Goal: Task Accomplishment & Management: Manage account settings

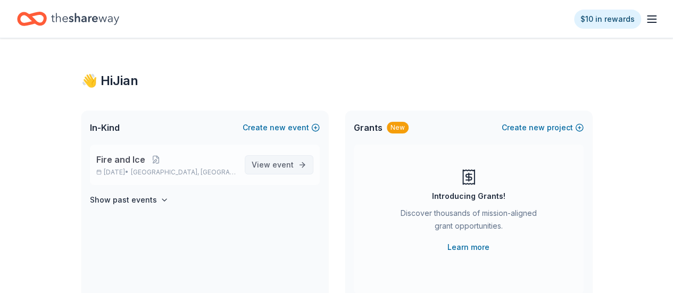
click at [289, 166] on span "event" at bounding box center [282, 164] width 21 height 9
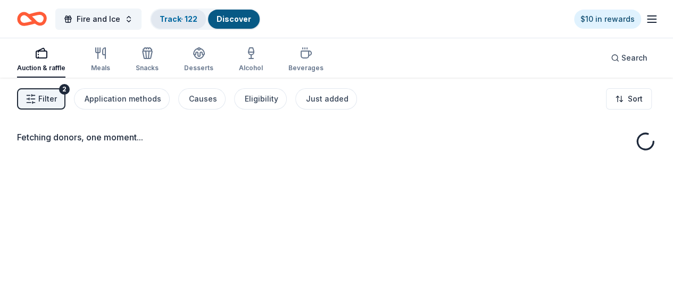
click at [186, 14] on link "Track · 122" at bounding box center [179, 18] width 38 height 9
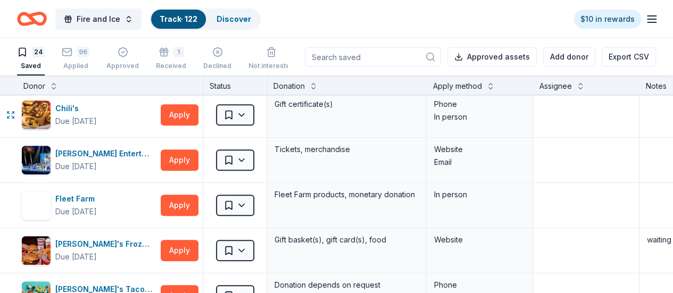
scroll to position [233, 0]
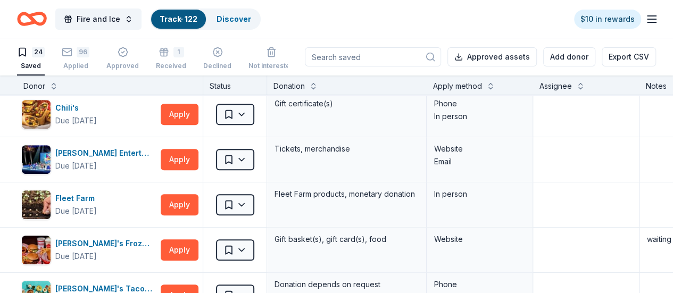
click at [349, 60] on input at bounding box center [373, 56] width 136 height 19
type input "total"
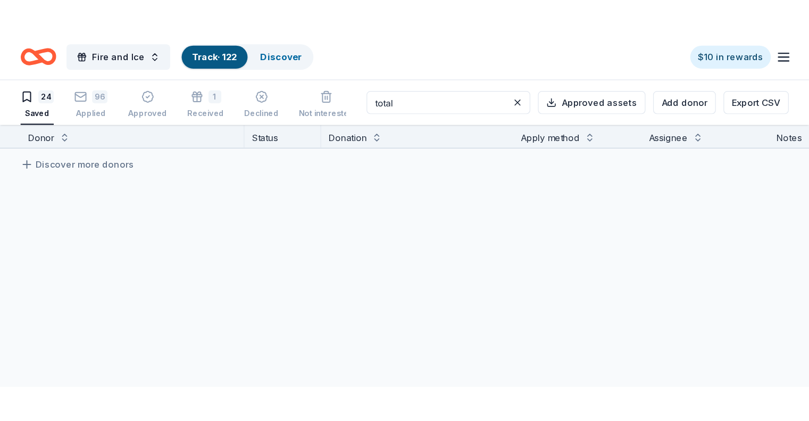
scroll to position [0, 0]
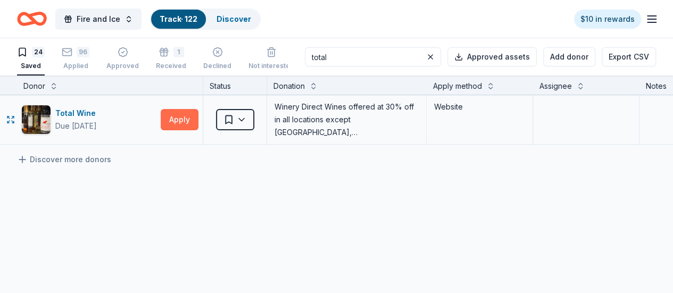
click at [183, 118] on button "Apply" at bounding box center [180, 119] width 38 height 21
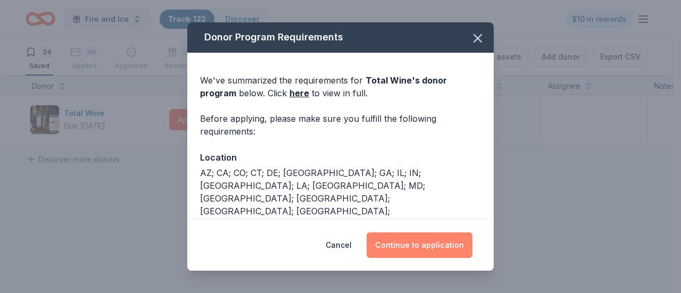
click at [434, 244] on button "Continue to application" at bounding box center [419, 245] width 106 height 26
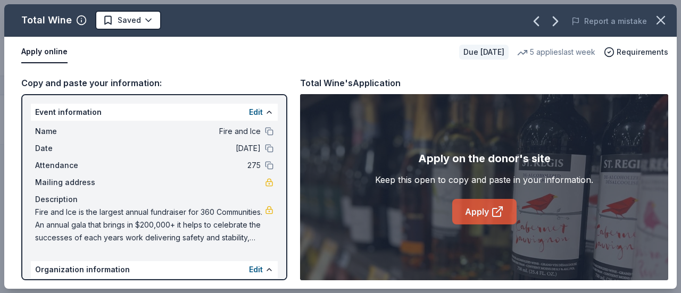
click at [494, 217] on icon at bounding box center [497, 211] width 13 height 13
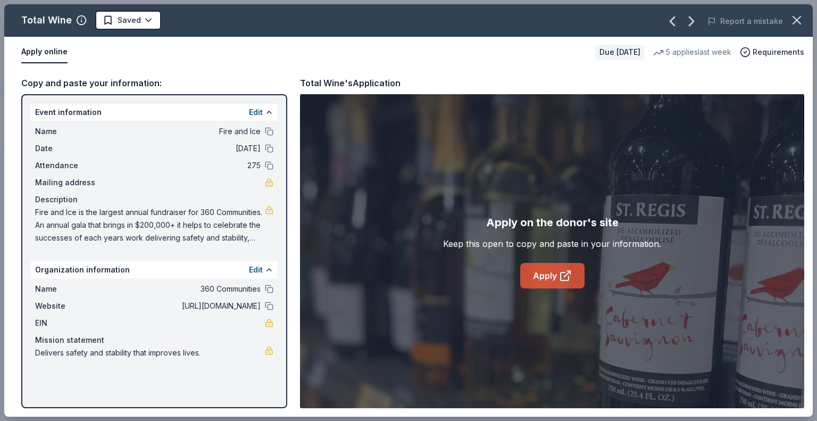
click at [545, 272] on link "Apply" at bounding box center [552, 276] width 64 height 26
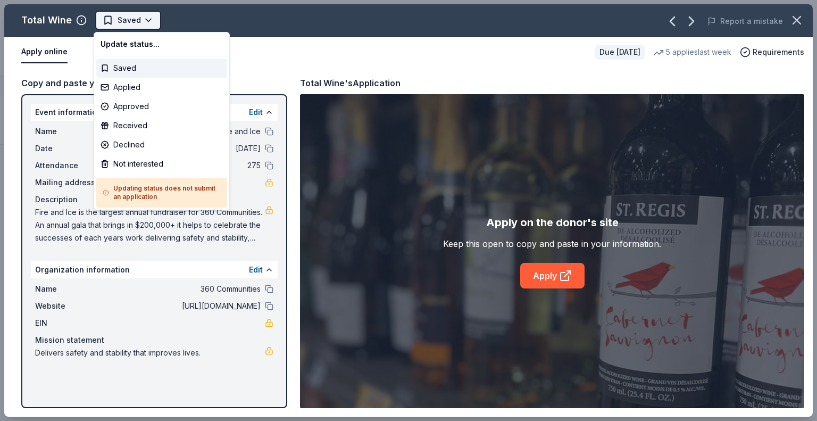
click at [123, 16] on html "Fire and Ice Track · 122 Discover $10 in rewards 24 Saved 96 Applied Approved 1…" at bounding box center [408, 210] width 817 height 421
click at [143, 87] on div "Applied" at bounding box center [161, 87] width 131 height 19
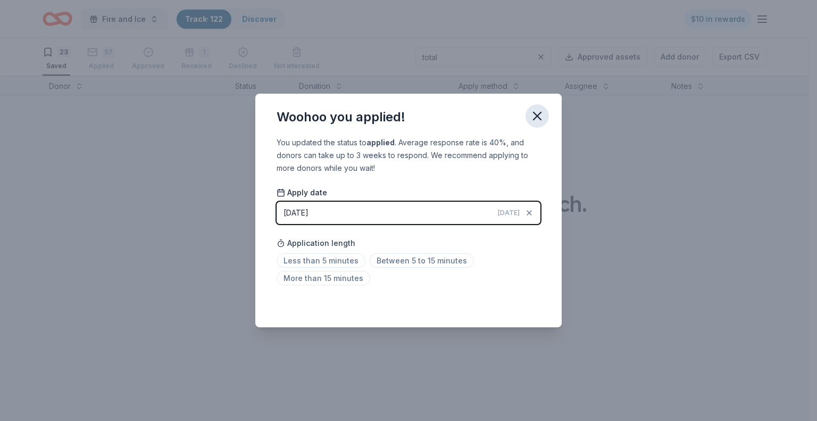
click at [533, 114] on icon "button" at bounding box center [537, 115] width 15 height 15
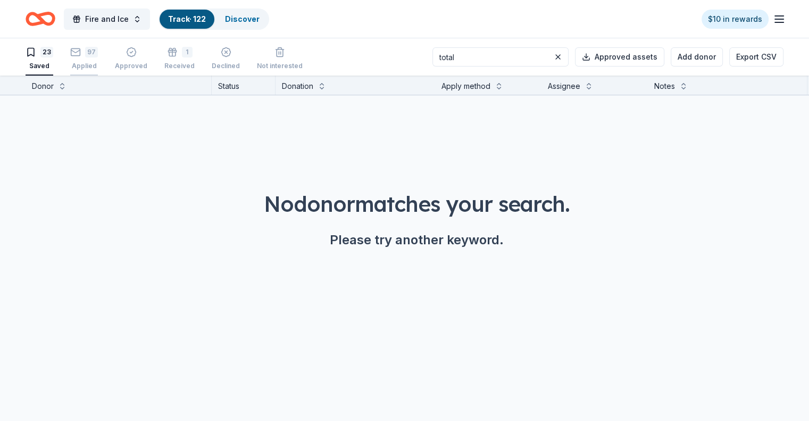
click at [98, 60] on div "97 Applied" at bounding box center [84, 58] width 28 height 23
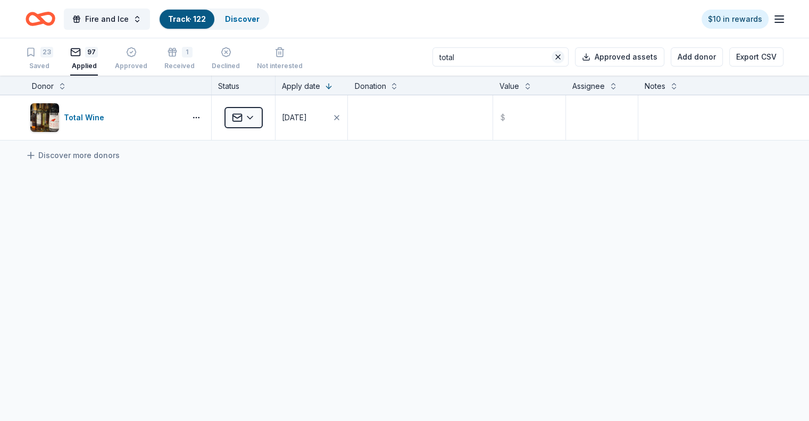
click at [551, 60] on button at bounding box center [557, 57] width 13 height 13
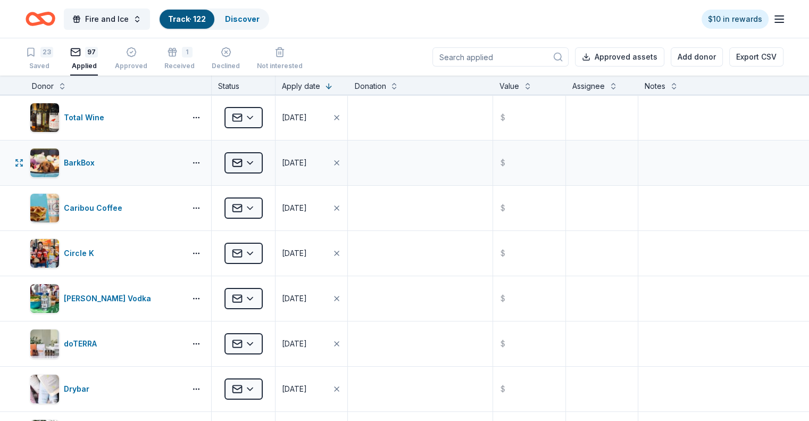
click at [276, 158] on html "Fire and Ice Track · 122 Discover $10 in rewards 23 Saved 97 Applied Approved 1…" at bounding box center [404, 210] width 809 height 421
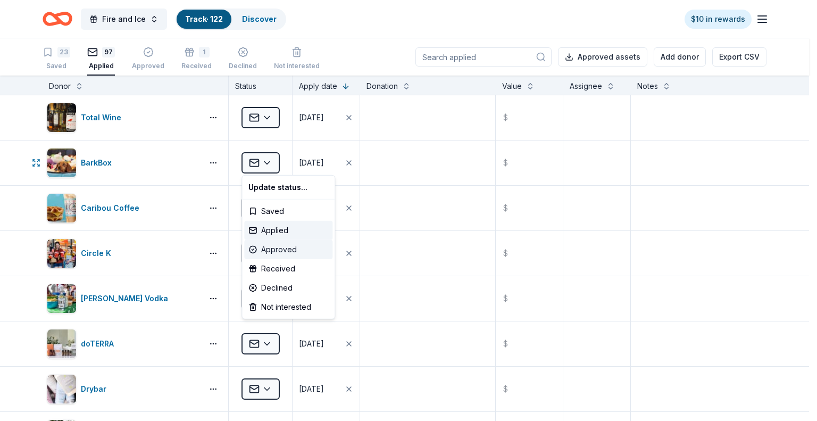
click at [283, 250] on div "Approved" at bounding box center [288, 249] width 88 height 19
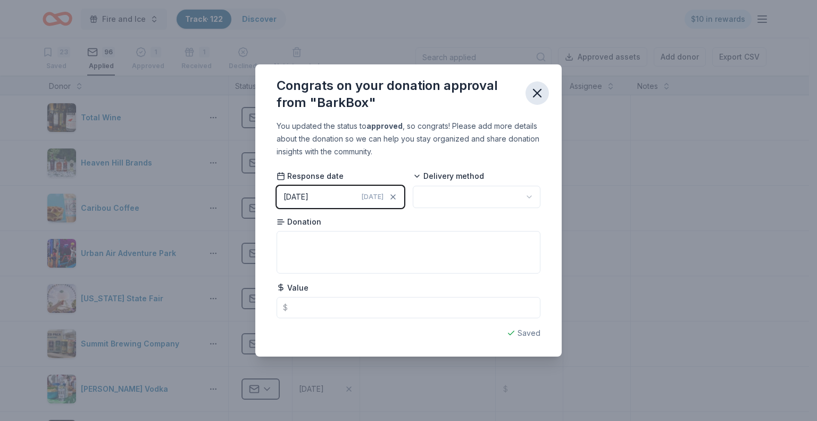
click at [535, 93] on icon "button" at bounding box center [537, 93] width 15 height 15
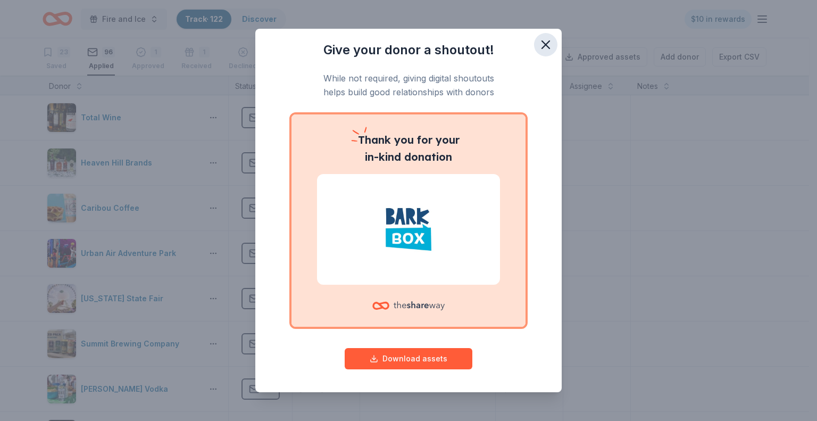
click at [542, 41] on icon "button" at bounding box center [545, 44] width 15 height 15
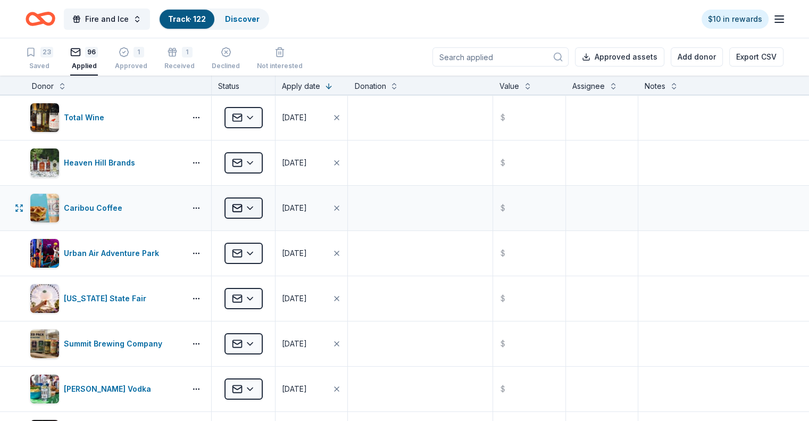
click at [272, 208] on html "Fire and Ice Track · 122 Discover $10 in rewards 23 Saved 96 Applied 1 Approved…" at bounding box center [404, 210] width 809 height 421
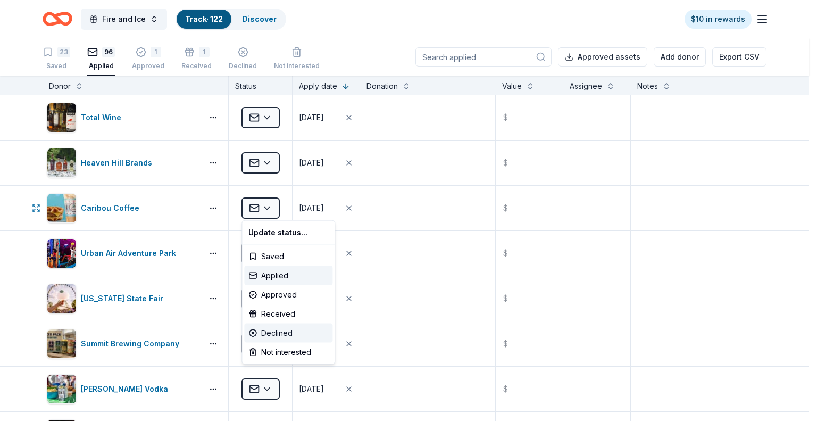
click at [269, 292] on div "Declined" at bounding box center [288, 332] width 88 height 19
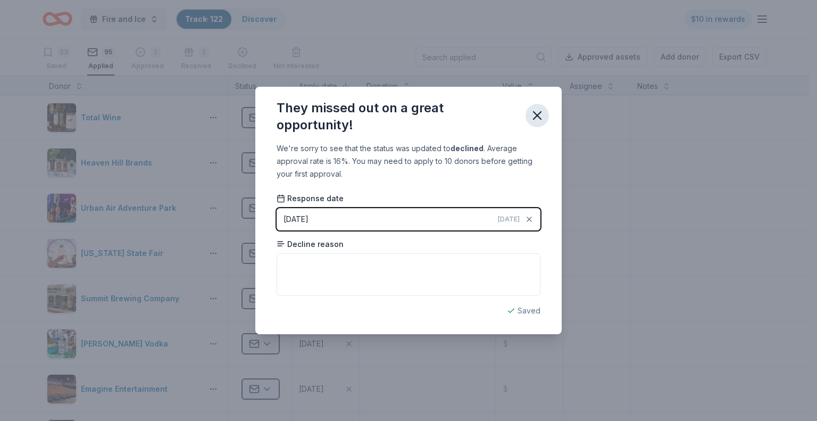
click at [534, 116] on icon "button" at bounding box center [537, 115] width 15 height 15
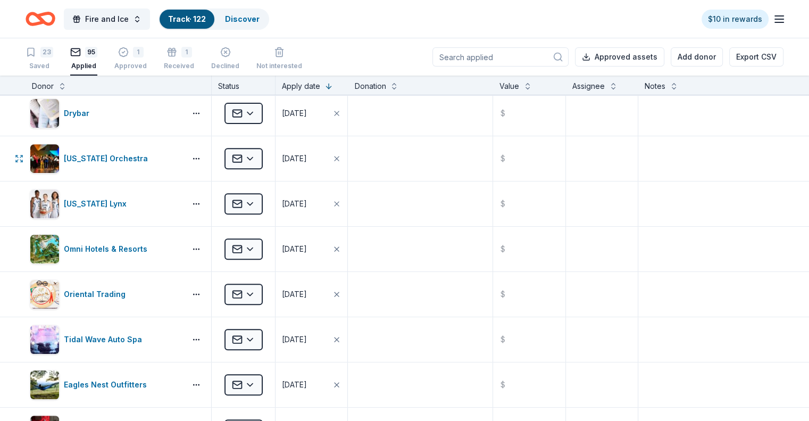
scroll to position [532, 0]
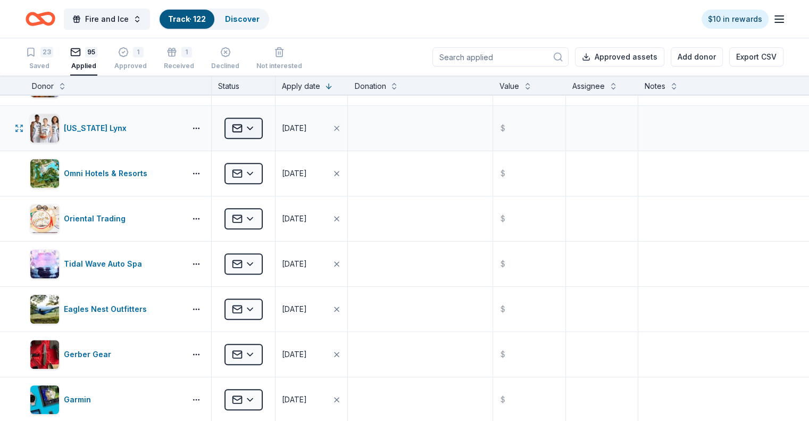
click at [272, 131] on html "Fire and Ice Track · 122 Discover $10 in rewards 23 Saved 95 Applied 1 Approved…" at bounding box center [404, 210] width 809 height 421
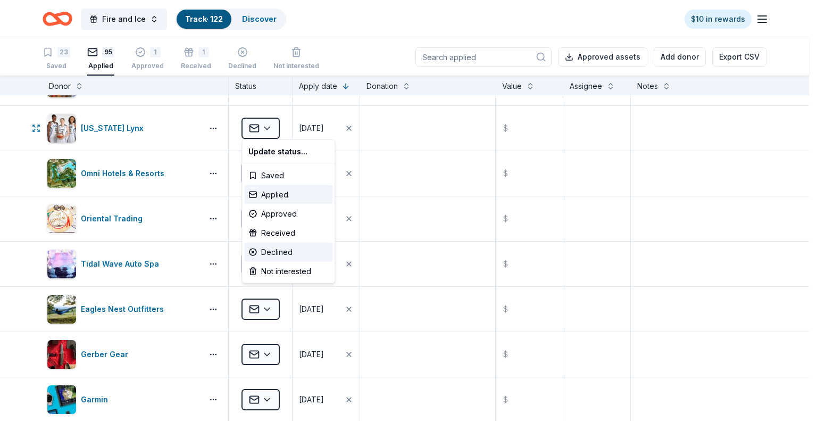
click at [283, 246] on div "Declined" at bounding box center [288, 251] width 88 height 19
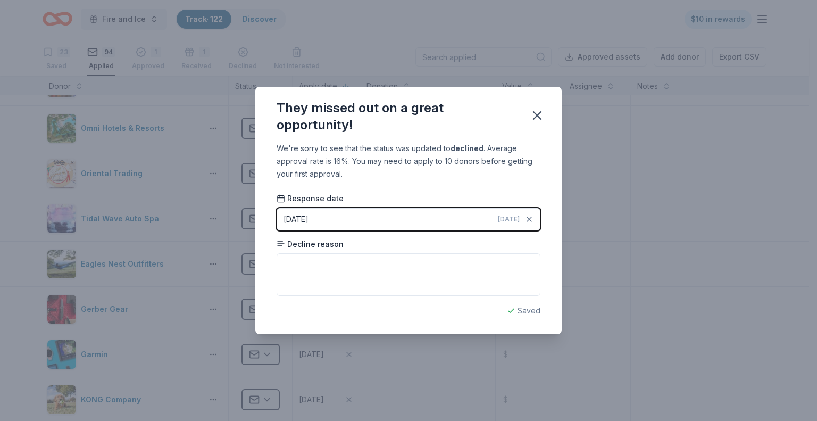
drag, startPoint x: 540, startPoint y: 116, endPoint x: 506, endPoint y: 122, distance: 35.1
click at [540, 116] on icon "button" at bounding box center [537, 115] width 15 height 15
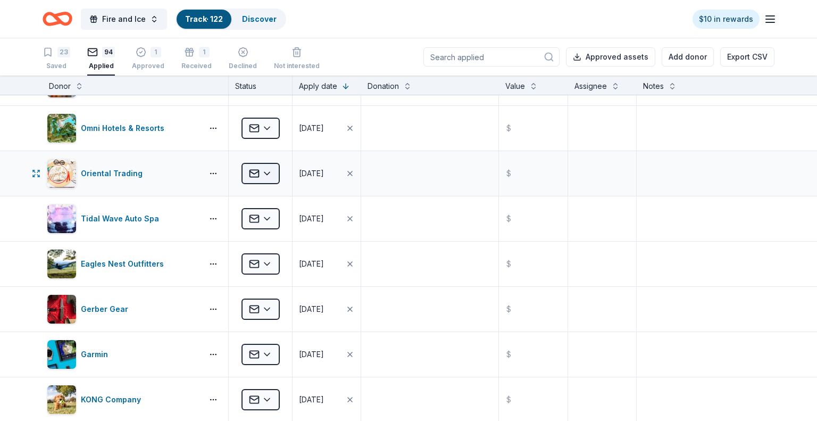
click at [270, 169] on html "Fire and Ice Track · 122 Discover $10 in rewards 23 Saved 94 Applied 1 Approved…" at bounding box center [408, 210] width 817 height 421
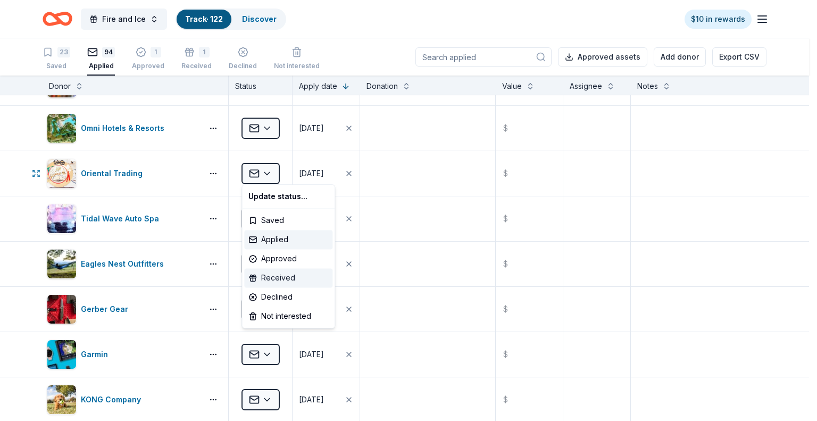
click at [288, 275] on div "Received" at bounding box center [288, 277] width 88 height 19
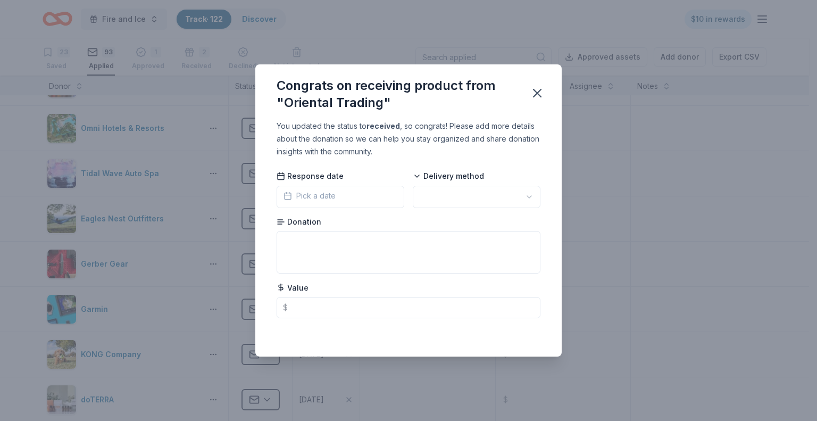
drag, startPoint x: 539, startPoint y: 97, endPoint x: 409, endPoint y: 114, distance: 131.3
click at [540, 97] on icon "button" at bounding box center [537, 93] width 15 height 15
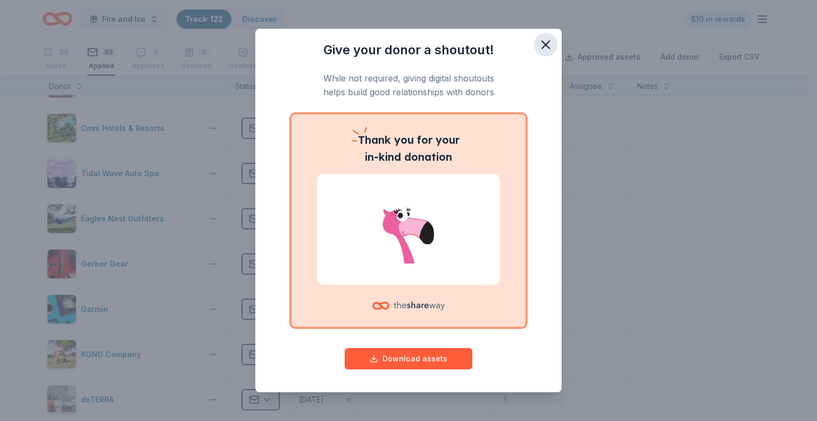
drag, startPoint x: 540, startPoint y: 46, endPoint x: 534, endPoint y: 46, distance: 6.4
click at [540, 46] on icon "button" at bounding box center [545, 44] width 15 height 15
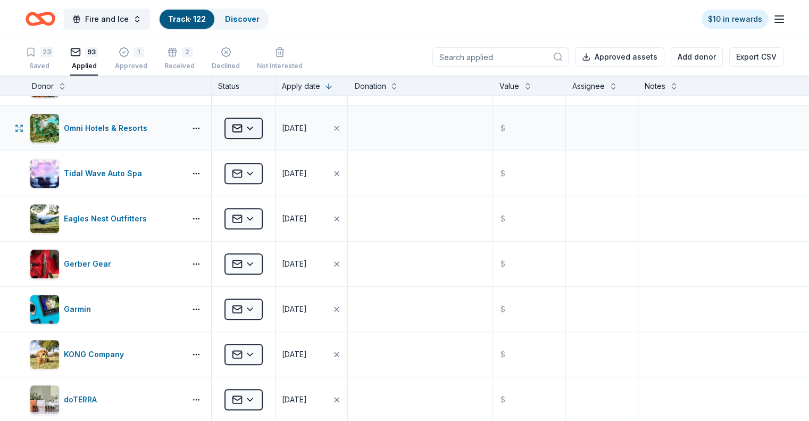
click at [266, 125] on html "Fire and Ice Track · 122 Discover $10 in rewards 23 Saved 93 Applied 1 Approved…" at bounding box center [404, 210] width 809 height 421
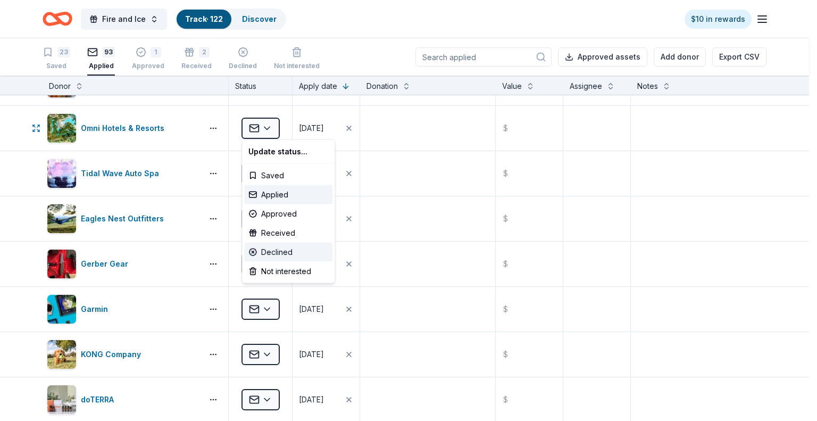
click at [281, 246] on div "Declined" at bounding box center [288, 251] width 88 height 19
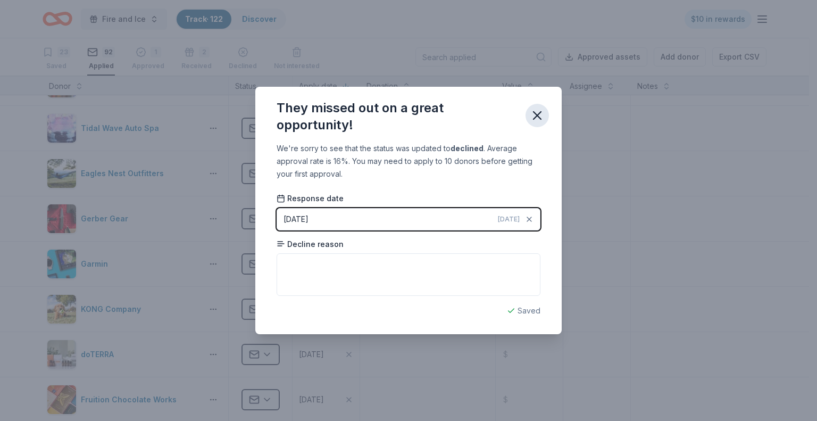
click at [538, 112] on icon "button" at bounding box center [537, 115] width 15 height 15
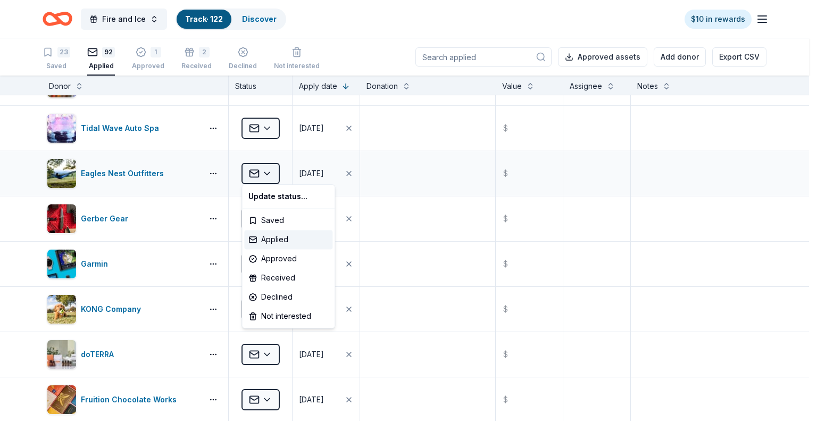
click at [273, 169] on html "Fire and Ice Track · 122 Discover $10 in rewards 23 Saved 92 Applied 1 Approved…" at bounding box center [408, 210] width 817 height 421
click at [282, 292] on div "Declined" at bounding box center [288, 296] width 88 height 19
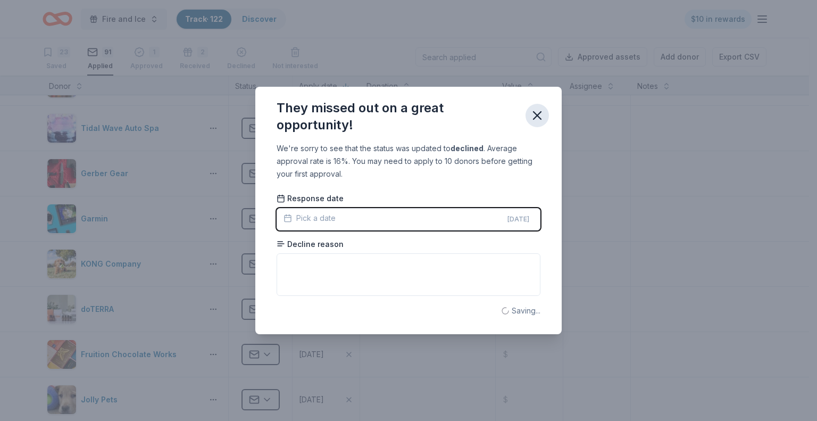
click at [545, 111] on button "button" at bounding box center [536, 115] width 23 height 23
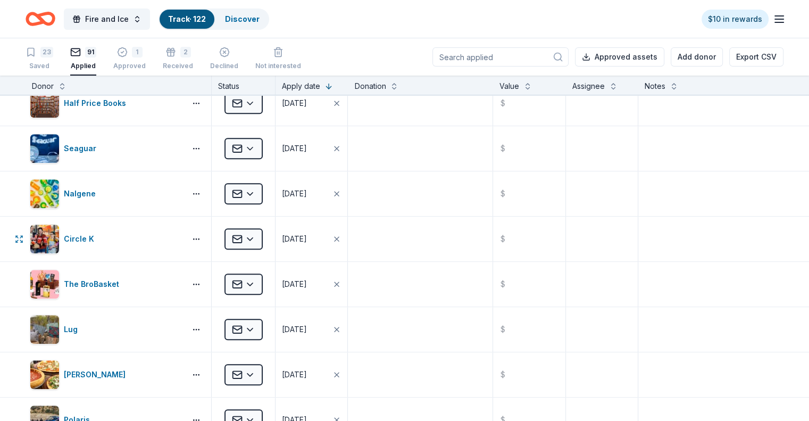
scroll to position [1117, 0]
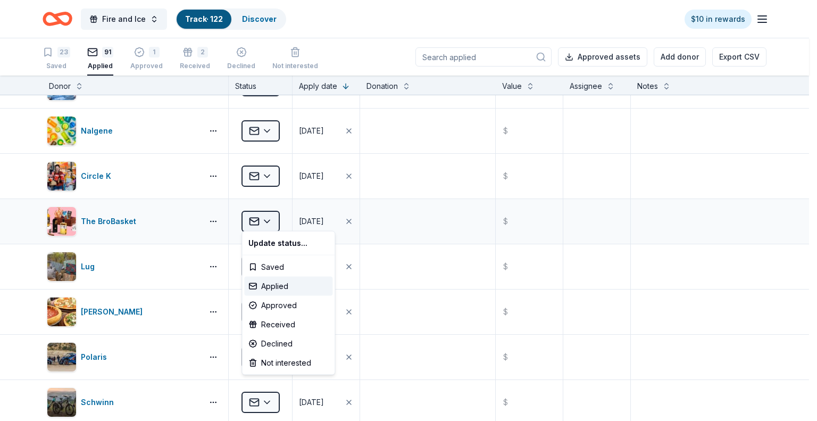
click at [265, 215] on html "Fire and Ice Track · 122 Discover $10 in rewards 23 Saved 91 Applied 1 Approved…" at bounding box center [408, 210] width 817 height 421
click at [275, 292] on div "Received" at bounding box center [288, 324] width 88 height 19
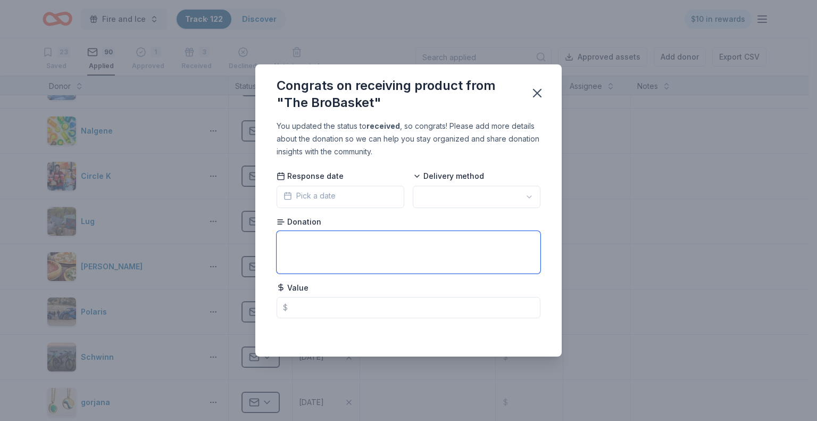
click at [331, 242] on textarea at bounding box center [409, 252] width 264 height 43
type textarea "coupon code"
click at [533, 86] on icon "button" at bounding box center [537, 93] width 15 height 15
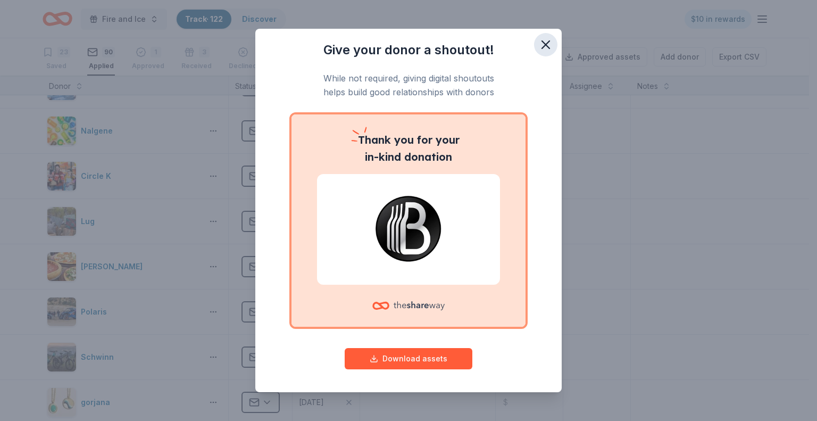
click at [539, 44] on icon "button" at bounding box center [545, 44] width 15 height 15
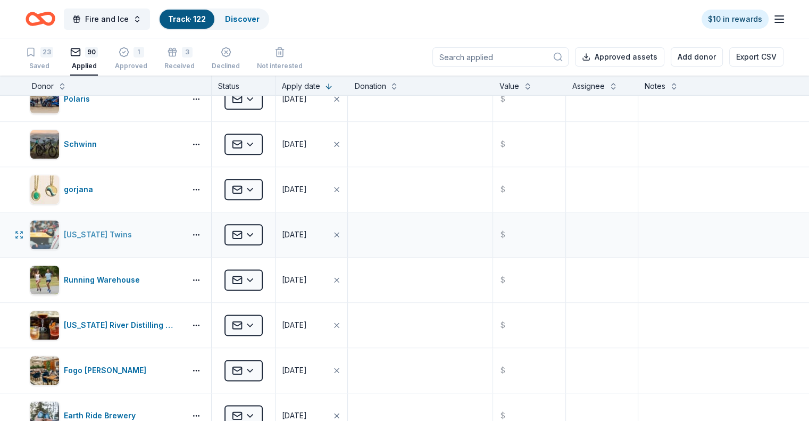
scroll to position [1383, 0]
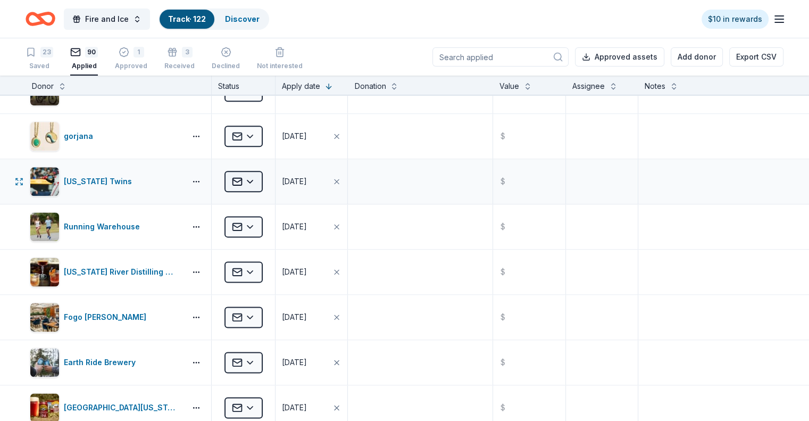
click at [272, 180] on html "Fire and Ice Track · 122 Discover $10 in rewards 23 Saved 90 Applied 1 Approved…" at bounding box center [404, 210] width 809 height 421
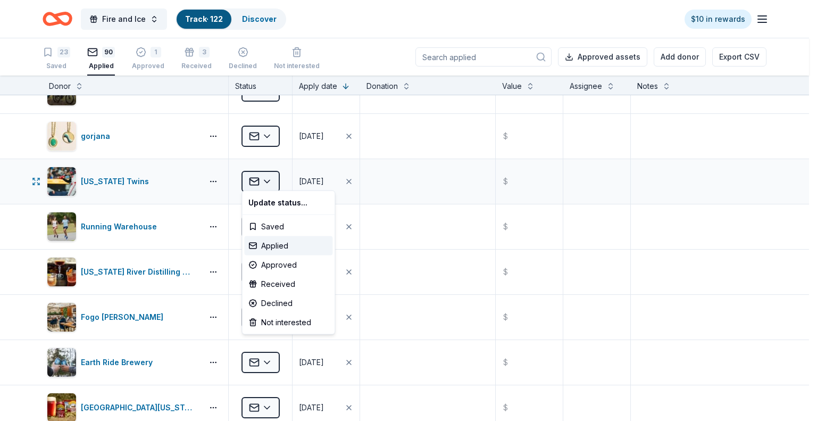
click at [272, 180] on html "Fire and Ice Track · 122 Discover $10 in rewards 23 Saved 90 Applied 1 Approved…" at bounding box center [408, 210] width 817 height 421
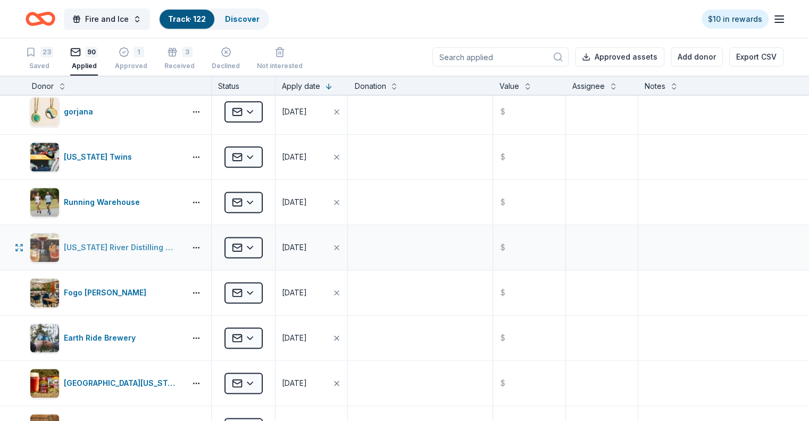
scroll to position [1408, 0]
click at [269, 203] on html "Fire and Ice Track · 122 Discover $10 in rewards 23 Saved 90 Applied 1 Approved…" at bounding box center [404, 210] width 809 height 421
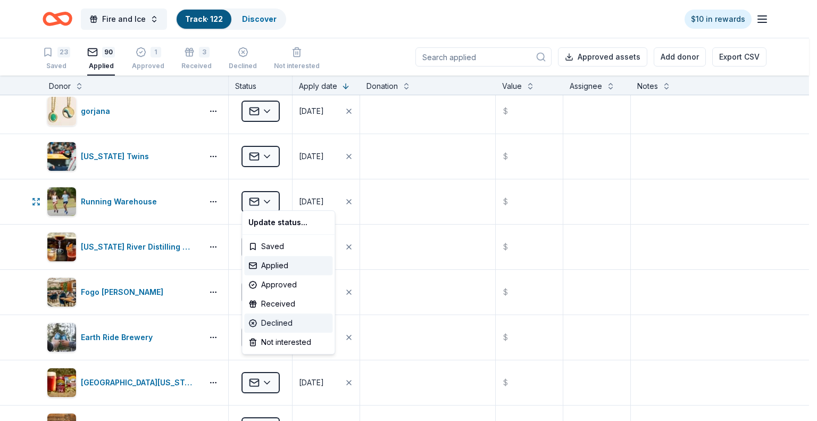
click at [269, 292] on div "Declined" at bounding box center [288, 322] width 88 height 19
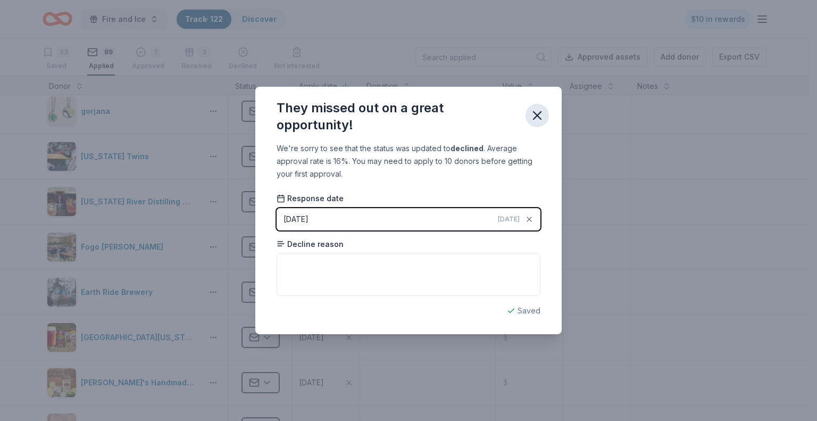
click at [539, 117] on icon "button" at bounding box center [536, 115] width 7 height 7
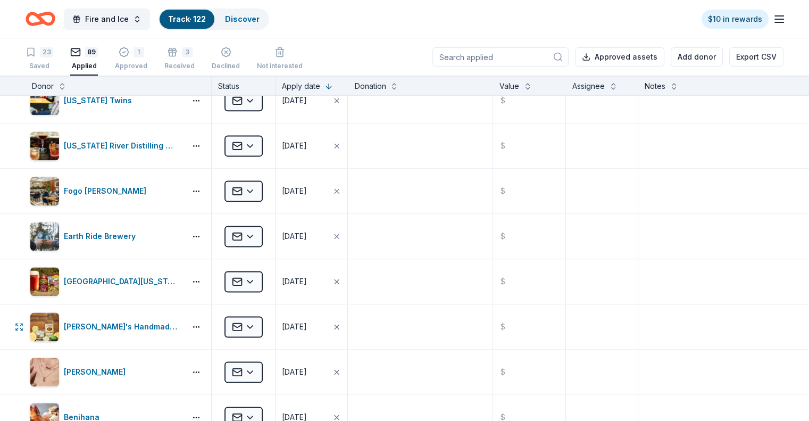
scroll to position [1492, 0]
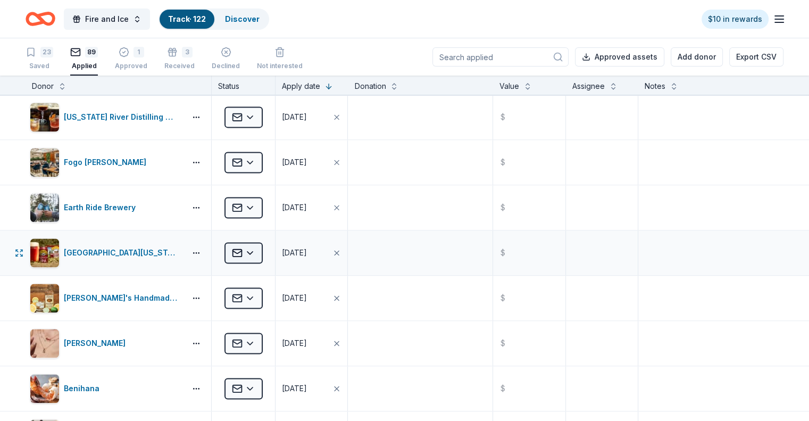
click at [272, 247] on html "Fire and Ice Track · 122 Discover $10 in rewards 23 Saved 89 Applied 1 Approved…" at bounding box center [404, 210] width 809 height 421
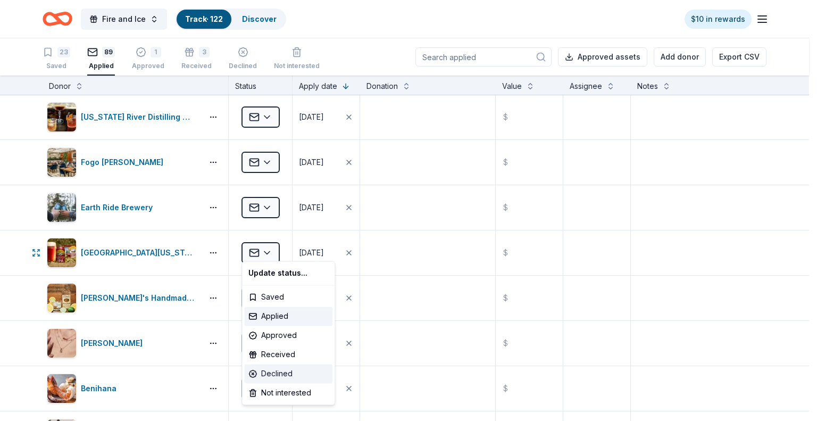
click at [274, 292] on div "Declined" at bounding box center [288, 373] width 88 height 19
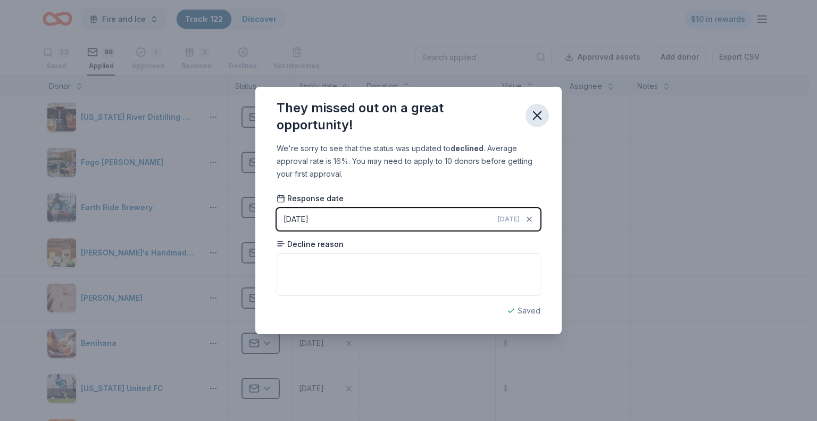
click at [536, 121] on icon "button" at bounding box center [537, 115] width 15 height 15
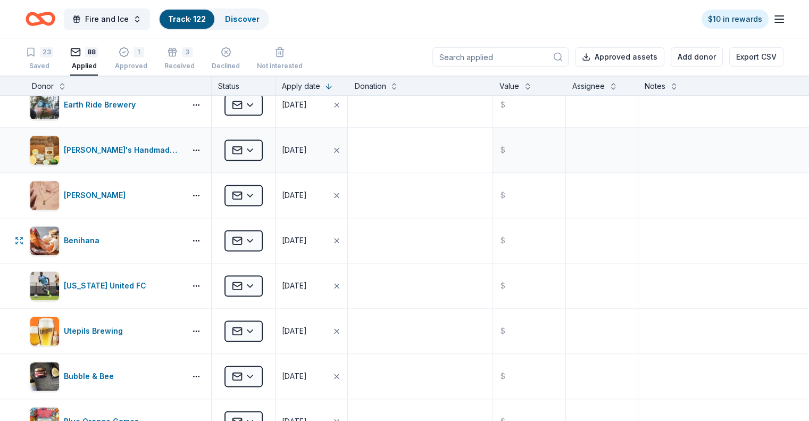
scroll to position [1595, 0]
click at [270, 281] on html "Fire and Ice Track · 122 Discover $10 in rewards 23 Saved 88 Applied 1 Approved…" at bounding box center [404, 210] width 809 height 421
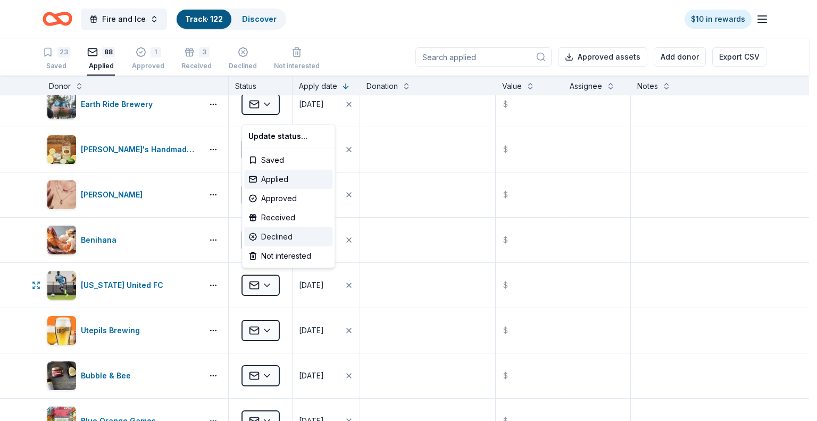
click at [272, 238] on div "Declined" at bounding box center [288, 236] width 88 height 19
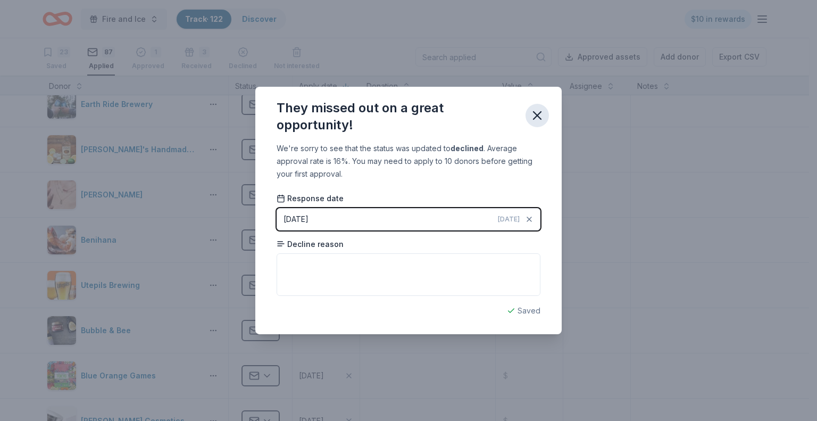
click at [537, 108] on icon "button" at bounding box center [537, 115] width 15 height 15
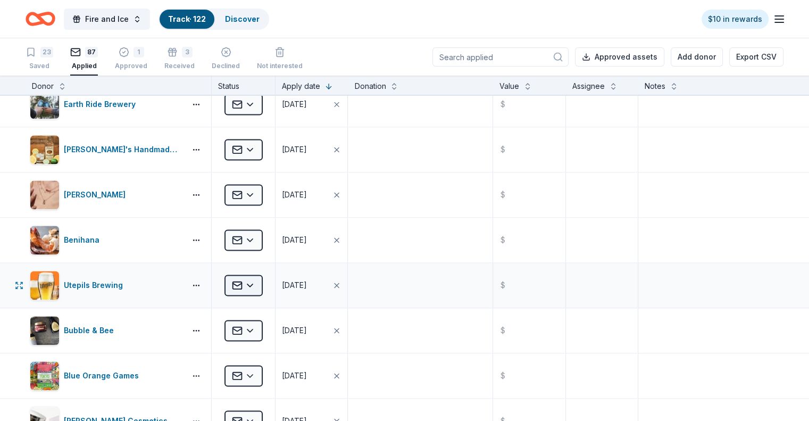
click at [270, 284] on html "Fire and Ice Track · 122 Discover $10 in rewards 23 Saved 87 Applied 1 Approved…" at bounding box center [404, 210] width 809 height 421
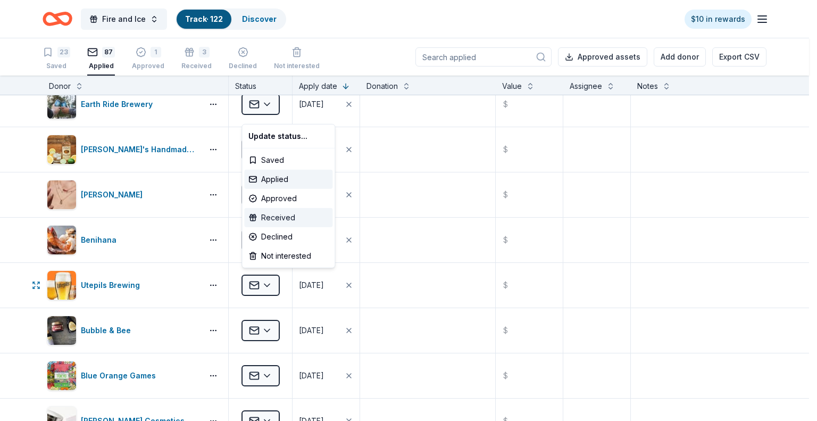
click at [283, 215] on div "Received" at bounding box center [288, 217] width 88 height 19
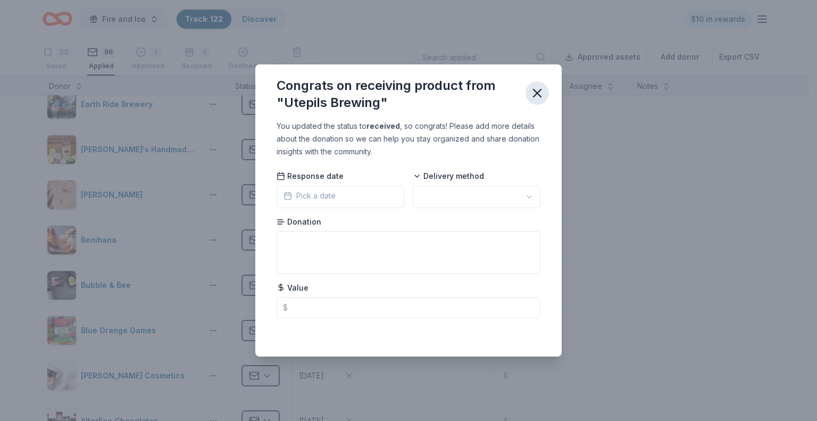
click at [535, 96] on icon "button" at bounding box center [537, 93] width 15 height 15
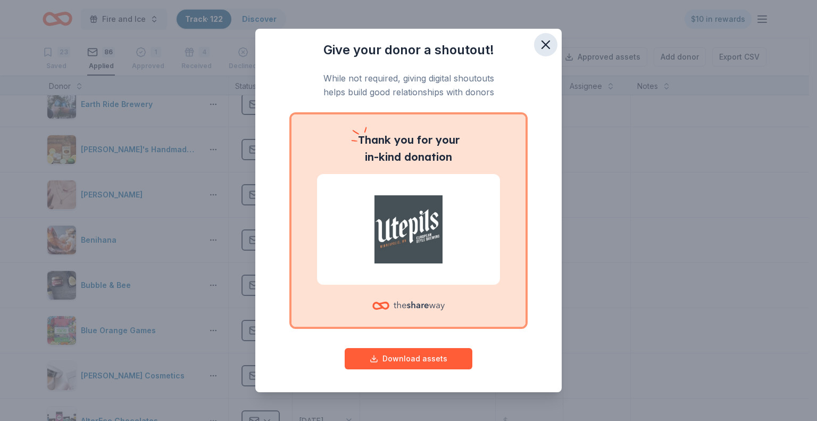
click at [538, 40] on icon "button" at bounding box center [545, 44] width 15 height 15
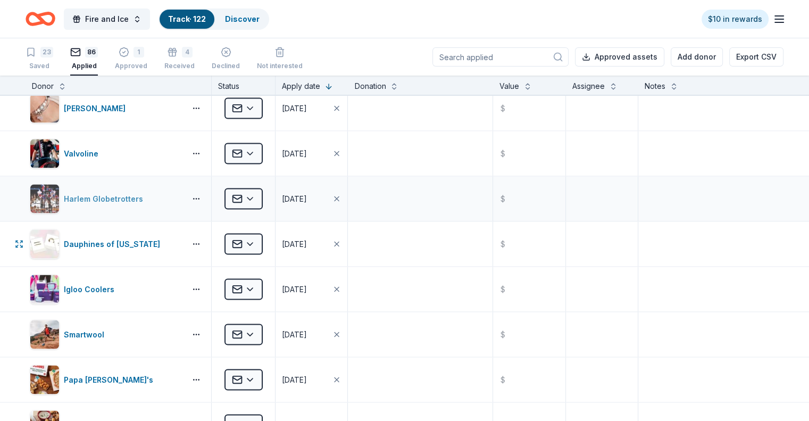
scroll to position [2022, 0]
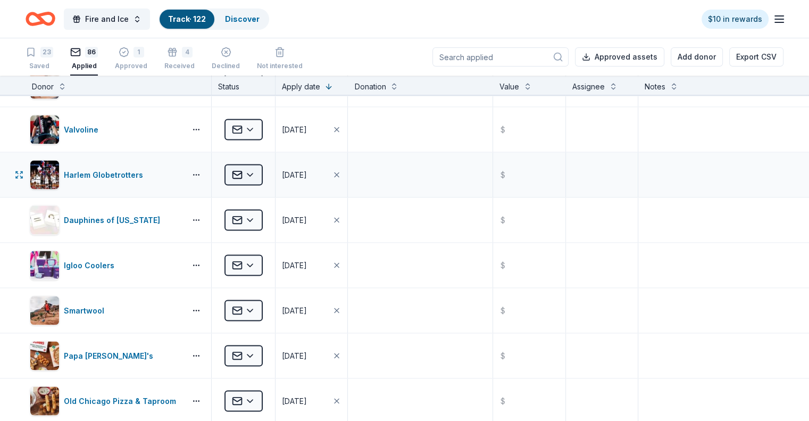
click at [266, 172] on html "Fire and Ice Track · 122 Discover $10 in rewards 23 Saved 86 Applied 1 Approved…" at bounding box center [404, 210] width 809 height 421
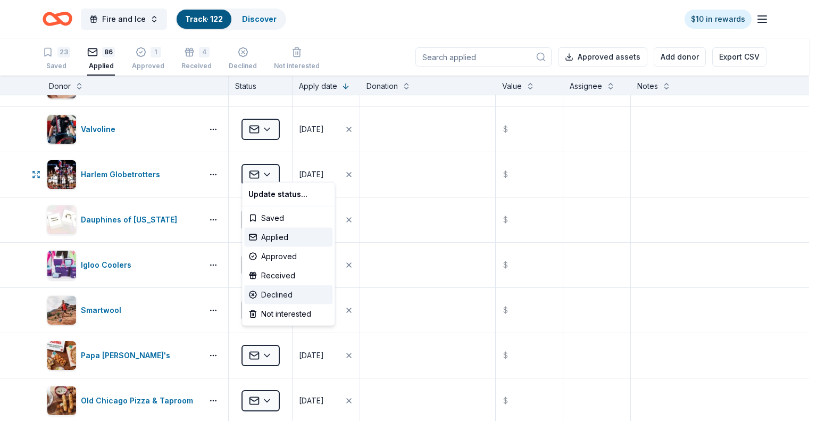
click at [265, 292] on div "Declined" at bounding box center [288, 294] width 88 height 19
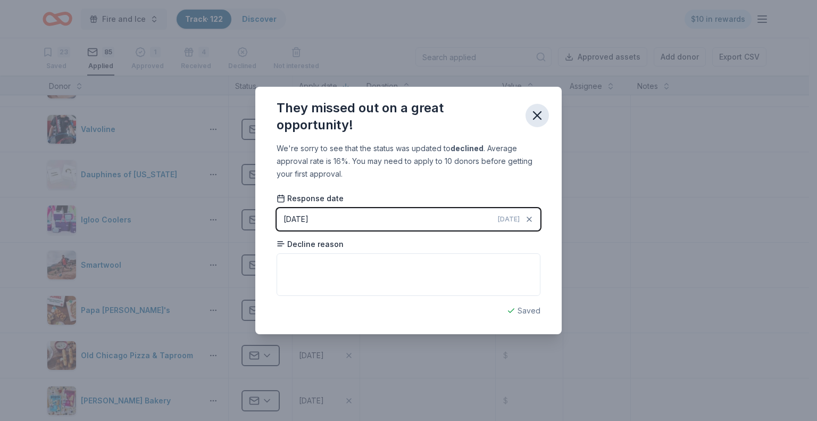
click at [538, 113] on icon "button" at bounding box center [536, 115] width 7 height 7
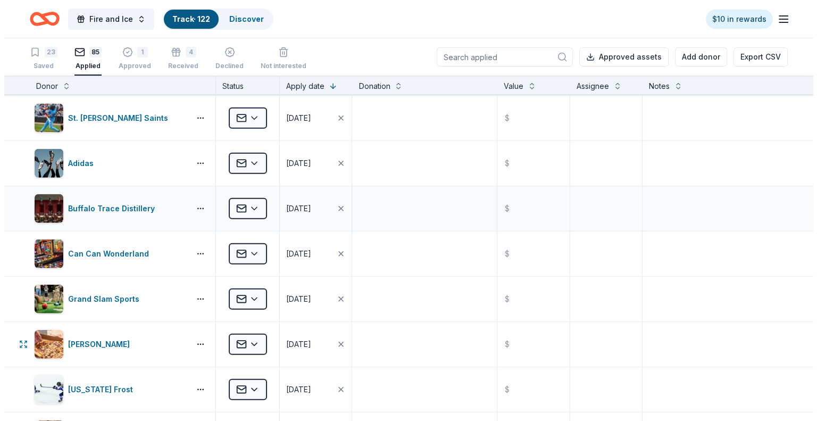
scroll to position [2939, 0]
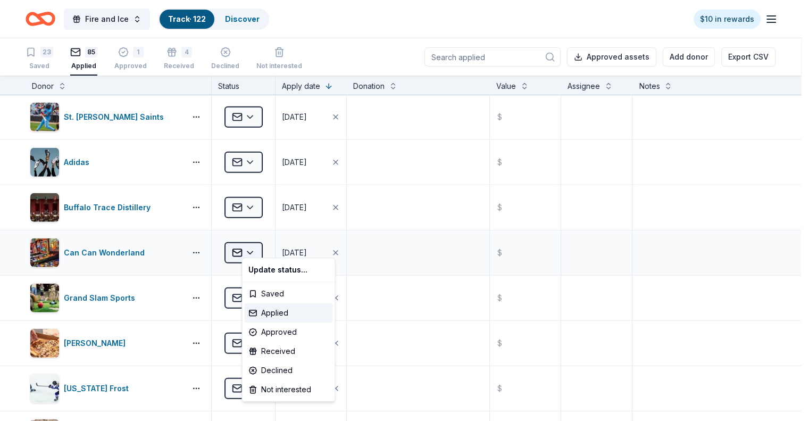
click at [269, 244] on html "Fire and Ice Track · 122 Discover $10 in rewards 23 Saved 85 Applied 1 Approved…" at bounding box center [404, 210] width 809 height 421
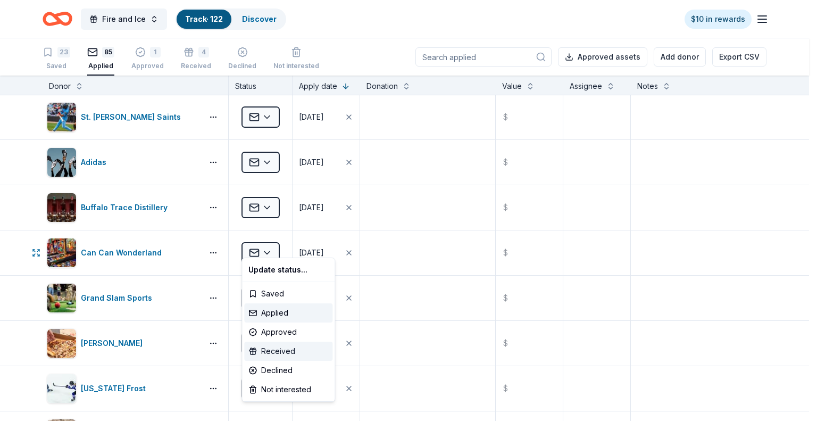
drag, startPoint x: 287, startPoint y: 329, endPoint x: 288, endPoint y: 346, distance: 17.0
click at [288, 292] on div "Update status... Saved Applied Approved Received Declined Not interested" at bounding box center [288, 329] width 94 height 144
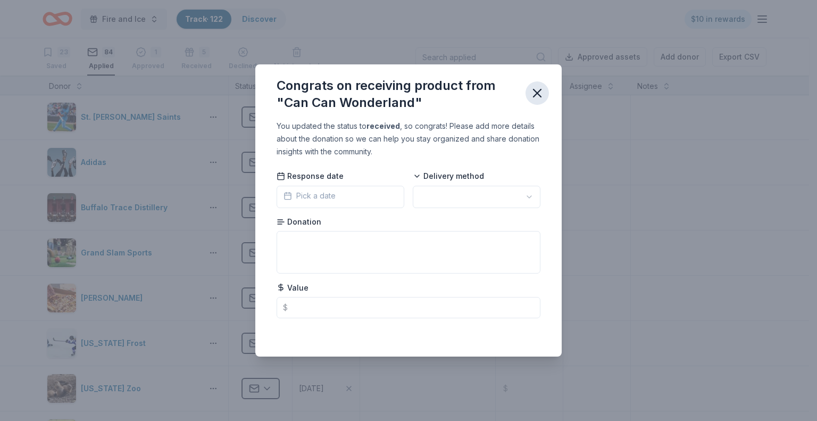
click at [535, 99] on icon "button" at bounding box center [537, 93] width 15 height 15
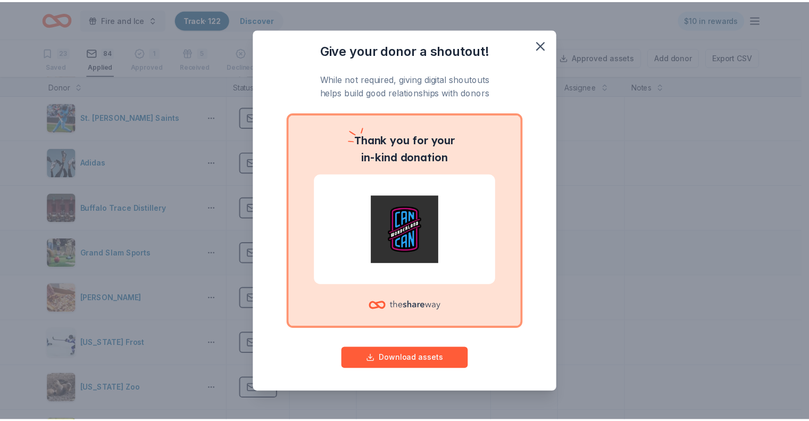
scroll to position [0, 0]
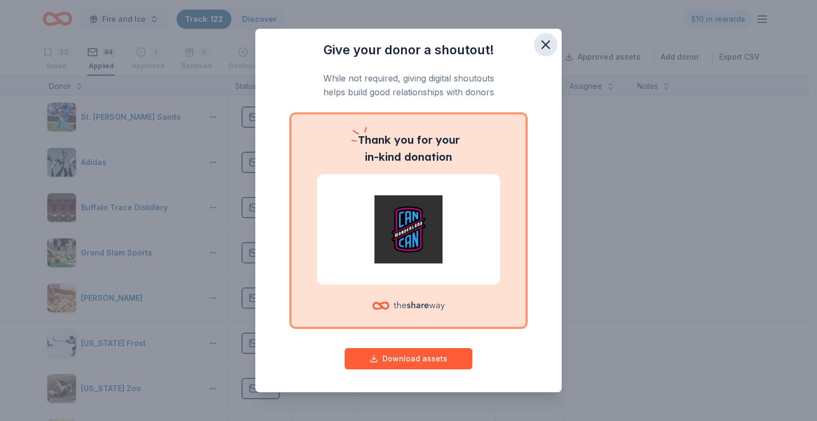
click at [543, 38] on icon "button" at bounding box center [545, 44] width 15 height 15
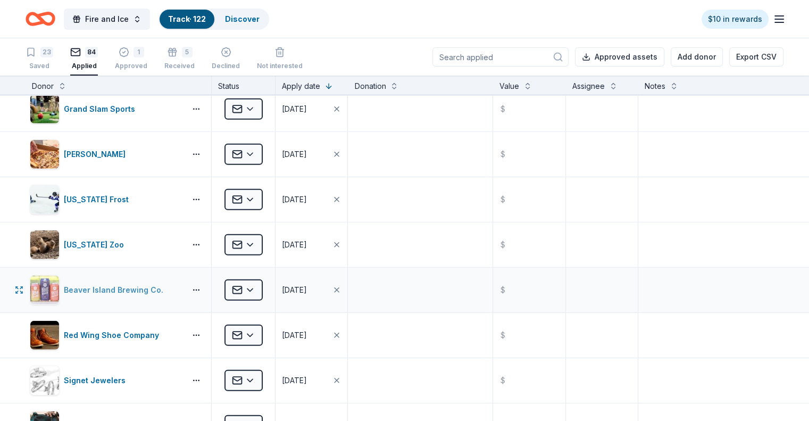
scroll to position [3133, 0]
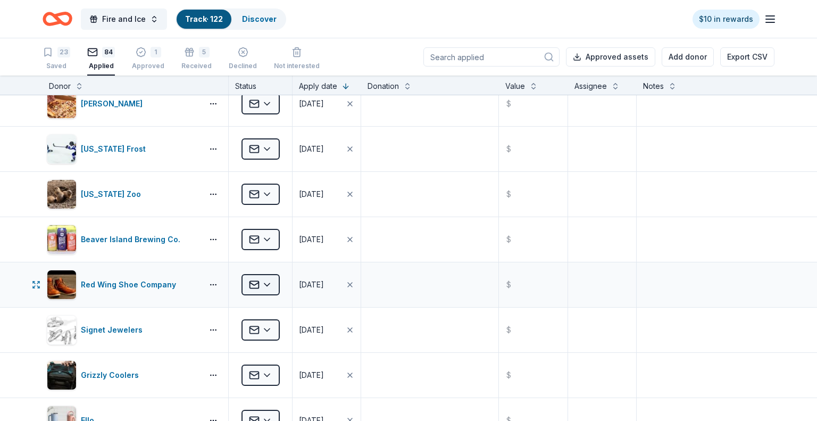
click at [265, 272] on html "Fire and Ice Track · 122 Discover $10 in rewards 23 Saved 84 Applied 1 Approved…" at bounding box center [408, 210] width 817 height 421
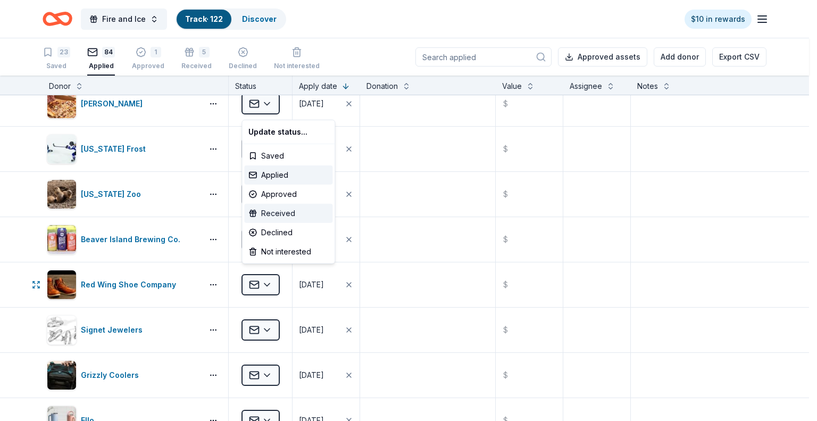
click at [280, 219] on div "Received" at bounding box center [288, 213] width 88 height 19
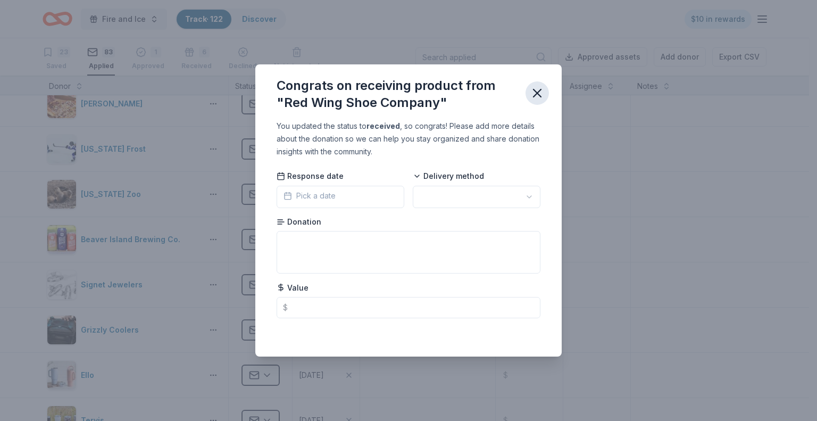
click at [534, 92] on icon "button" at bounding box center [537, 93] width 15 height 15
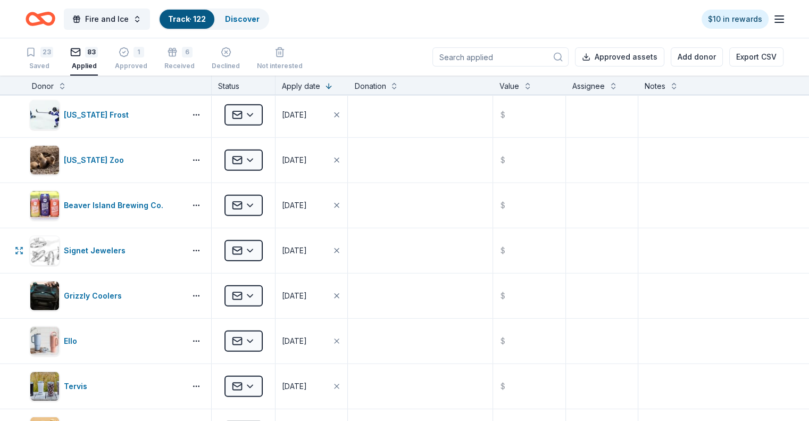
scroll to position [3191, 0]
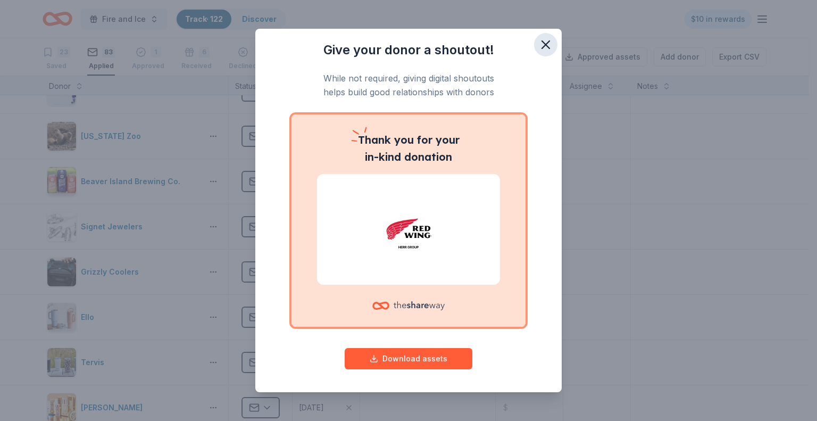
click at [539, 47] on icon "button" at bounding box center [545, 44] width 15 height 15
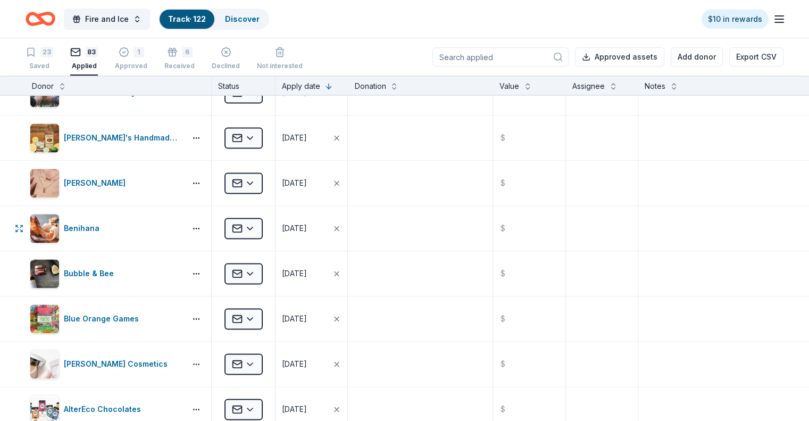
scroll to position [1608, 0]
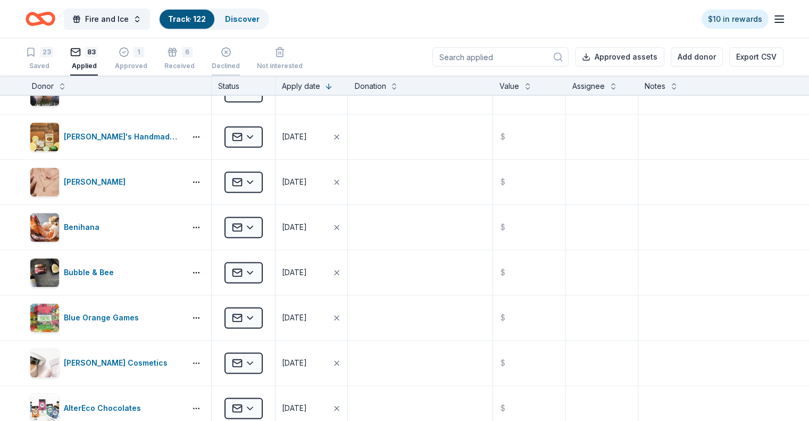
click at [230, 63] on div "Declined" at bounding box center [226, 60] width 28 height 9
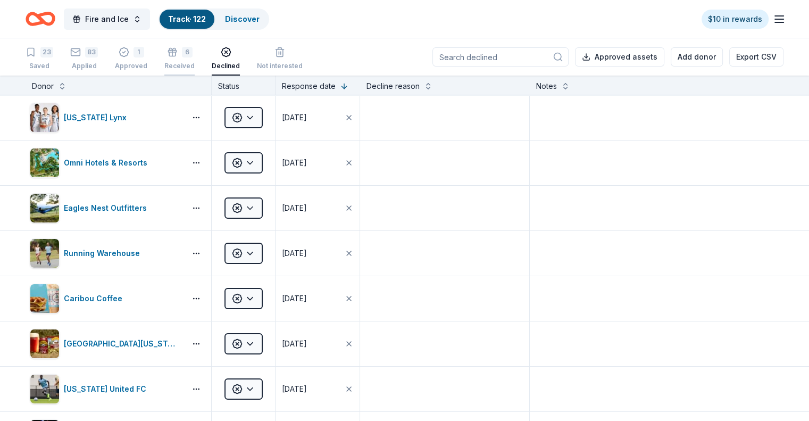
click at [195, 64] on div "Received" at bounding box center [179, 60] width 30 height 9
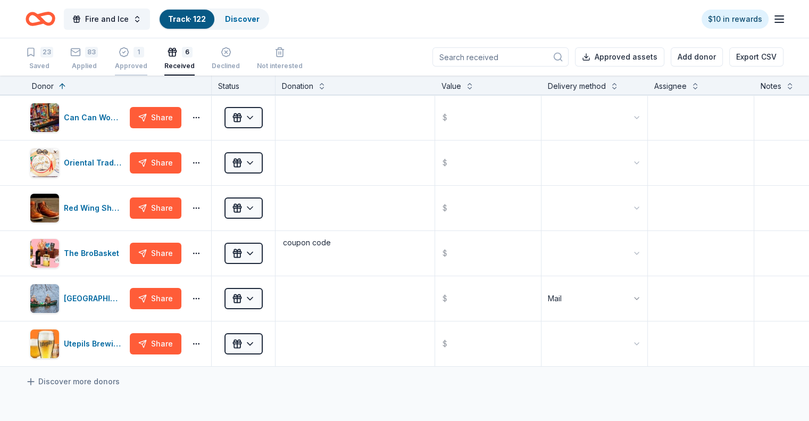
click at [147, 61] on div "Approved" at bounding box center [131, 60] width 32 height 9
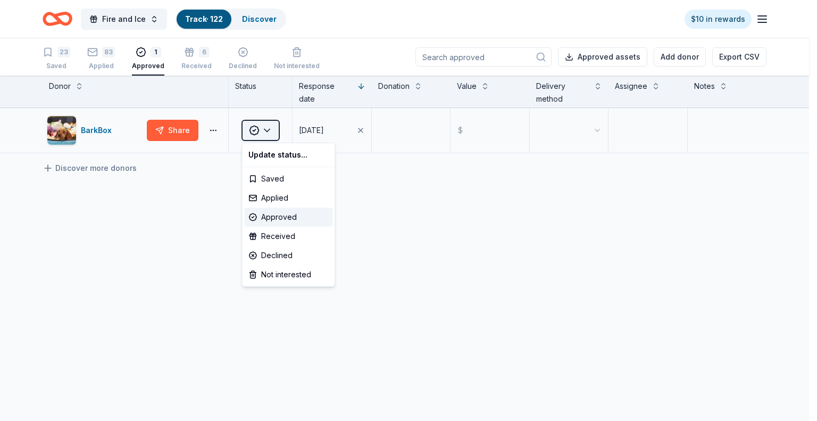
click at [268, 130] on html "Fire and Ice Track · 122 Discover $10 in rewards 23 Saved 83 Applied 1 Approved…" at bounding box center [408, 210] width 817 height 421
click at [269, 239] on div "Received" at bounding box center [288, 236] width 88 height 19
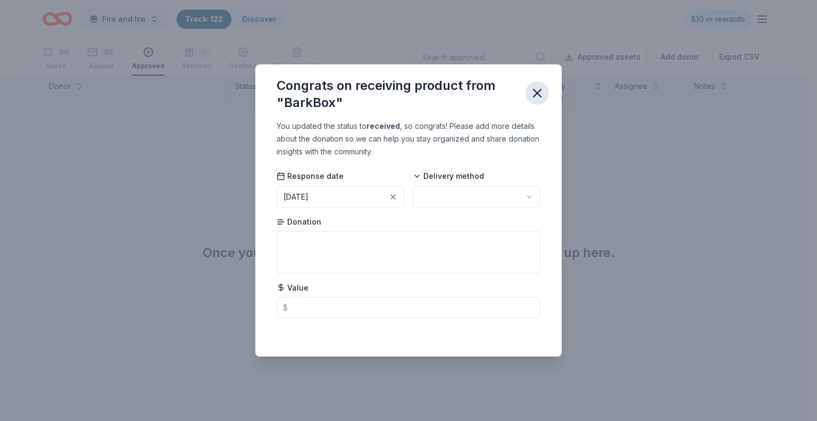
click at [535, 95] on icon "button" at bounding box center [536, 92] width 7 height 7
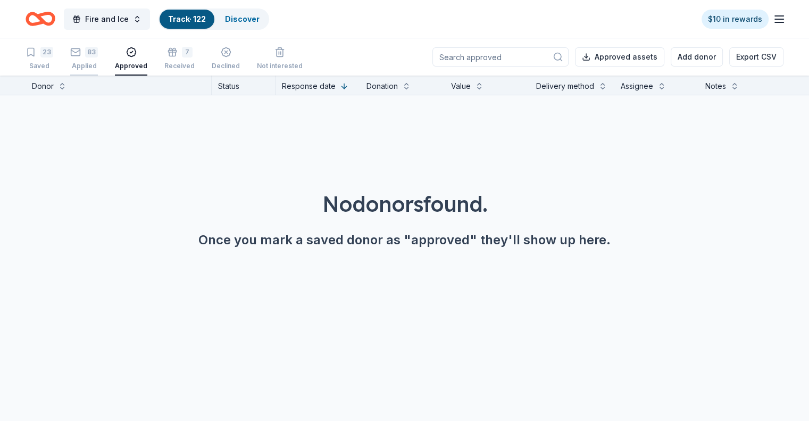
click at [98, 60] on div "83 Applied" at bounding box center [84, 58] width 28 height 23
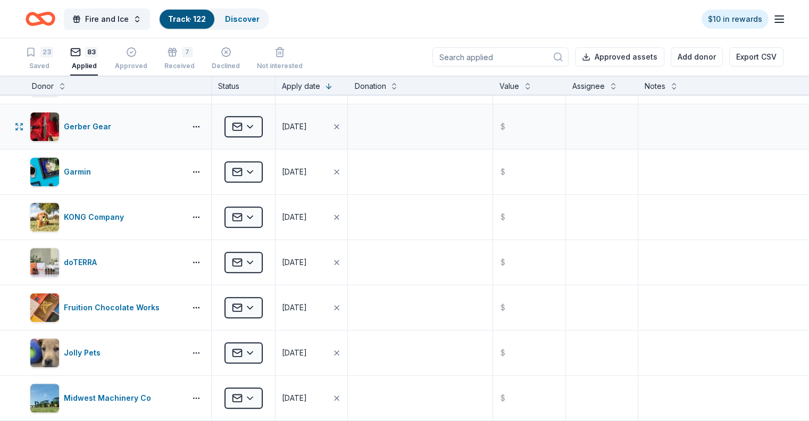
scroll to position [579, 0]
click at [268, 215] on html "Fire and Ice Track · 122 Discover $10 in rewards 23 Saved 83 Applied Approved 7…" at bounding box center [404, 210] width 809 height 421
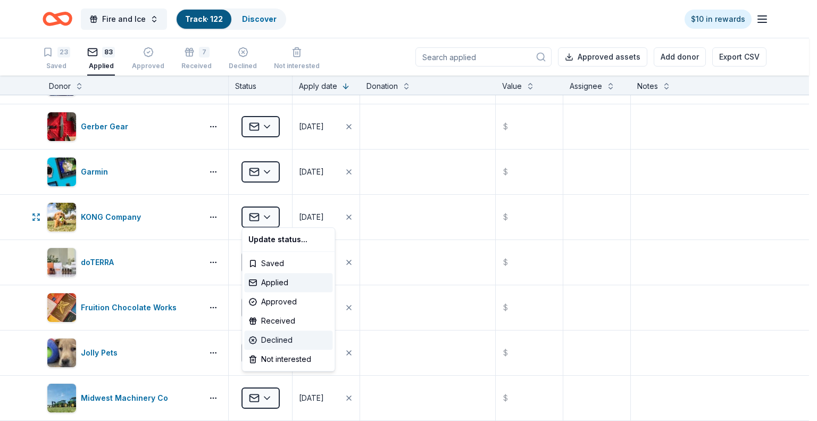
click at [272, 292] on div "Declined" at bounding box center [288, 339] width 88 height 19
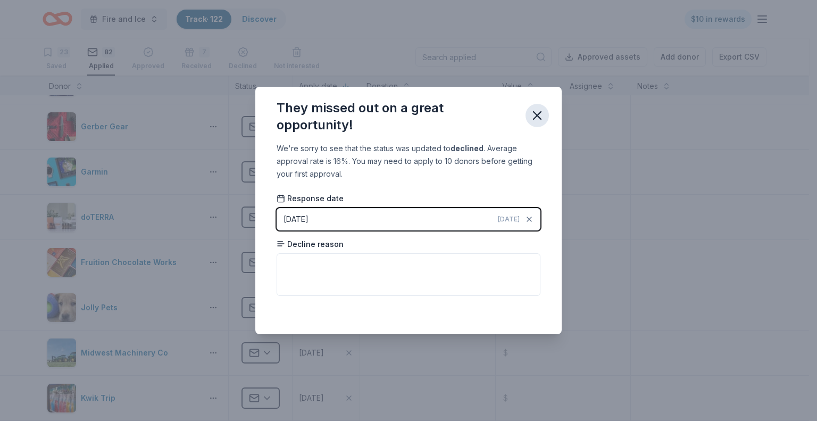
click at [542, 116] on icon "button" at bounding box center [537, 115] width 15 height 15
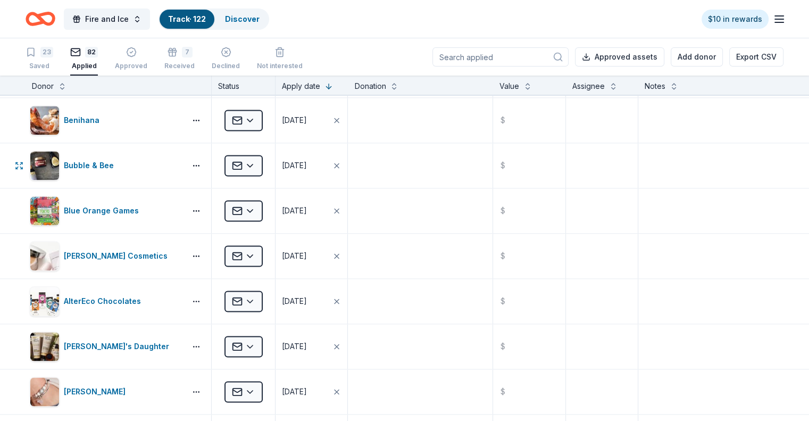
scroll to position [1696, 0]
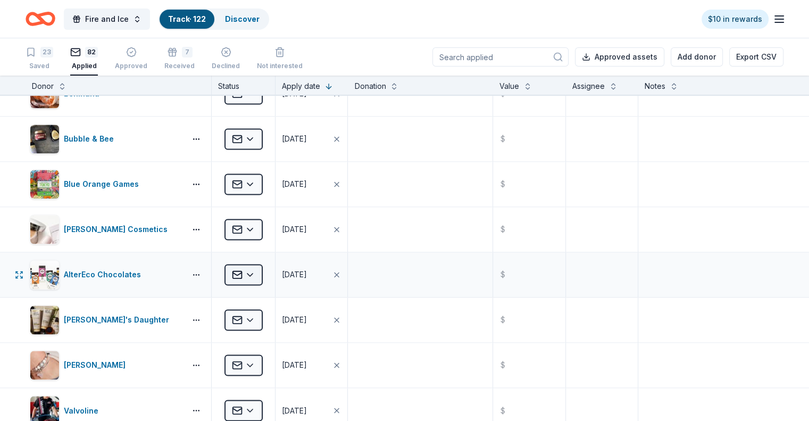
click at [272, 267] on html "Fire and Ice Track · 122 Discover $10 in rewards 23 Saved 82 Applied Approved 7…" at bounding box center [404, 210] width 809 height 421
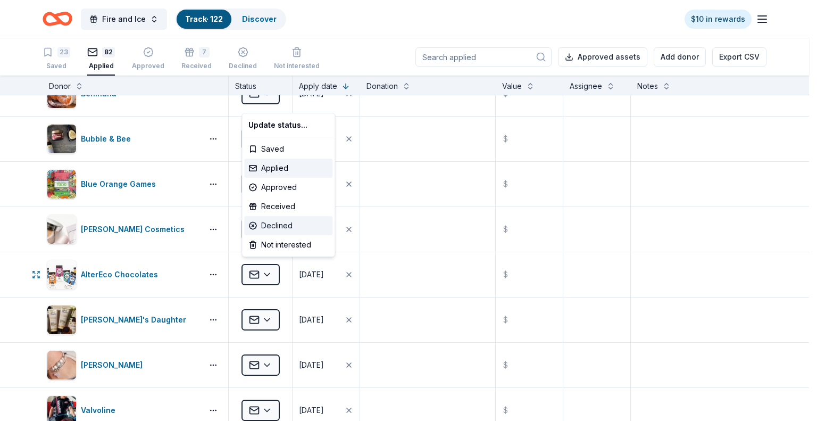
click at [295, 229] on div "Declined" at bounding box center [288, 225] width 88 height 19
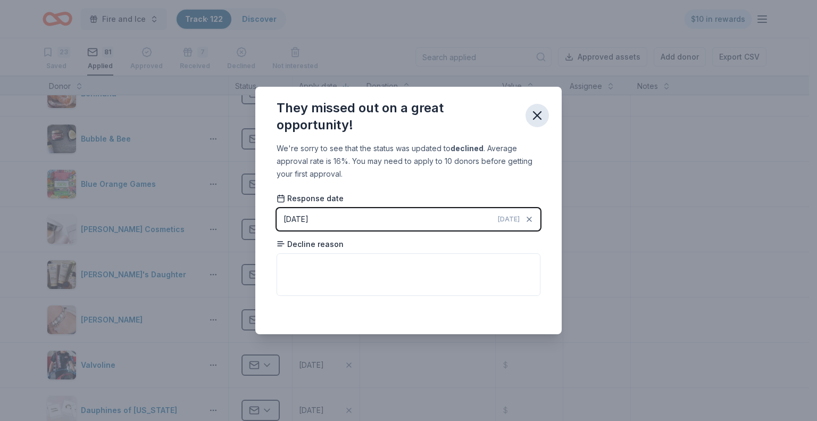
click at [533, 113] on icon "button" at bounding box center [537, 115] width 15 height 15
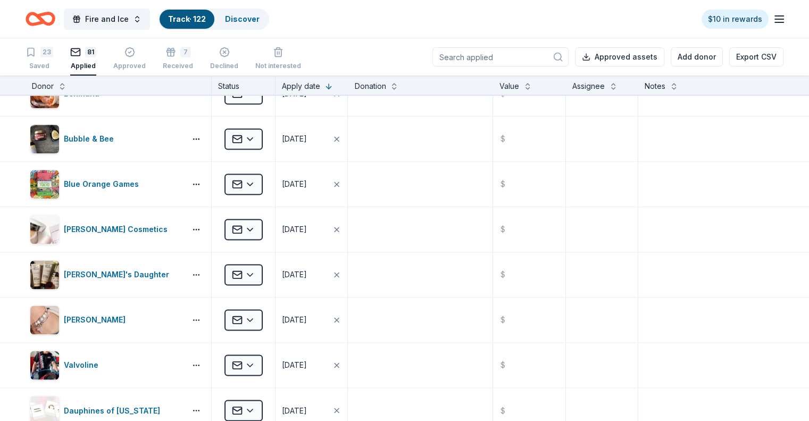
click at [497, 53] on input at bounding box center [500, 56] width 136 height 19
type input "igloo"
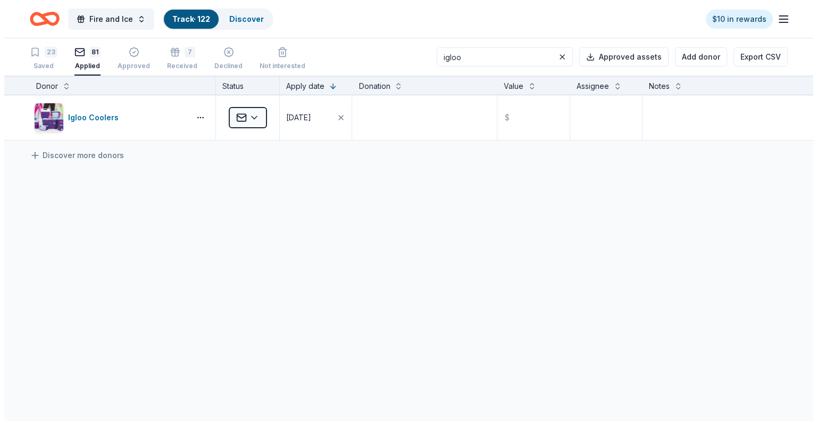
scroll to position [0, 0]
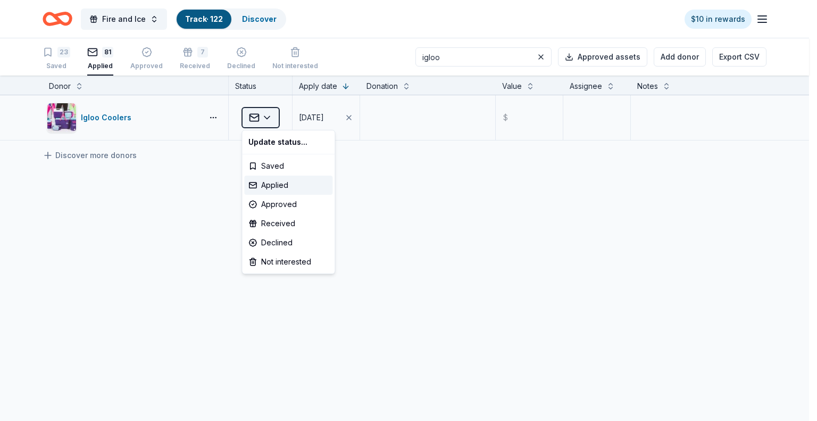
click at [272, 114] on html "Fire and Ice Track · 122 Discover $10 in rewards 23 Saved 81 Applied Approved 7…" at bounding box center [408, 210] width 817 height 421
click at [267, 239] on div "Declined" at bounding box center [288, 242] width 88 height 19
